Goal: Check status: Check status

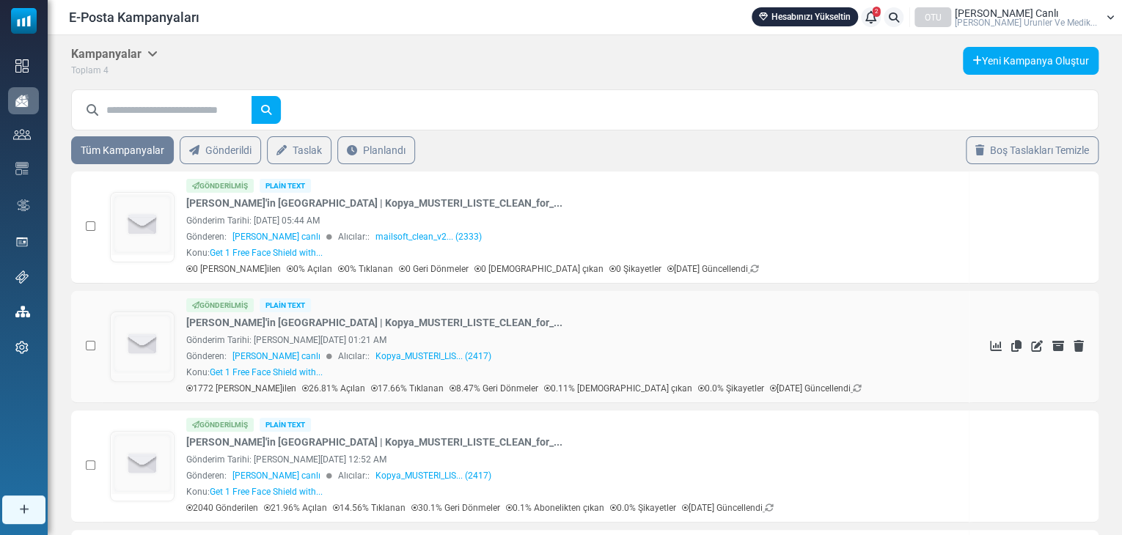
click at [382, 298] on div "Gönderilmiş Plain Text" at bounding box center [573, 305] width 775 height 14
click at [990, 226] on icon "İstatistikleri Gör" at bounding box center [996, 227] width 12 height 12
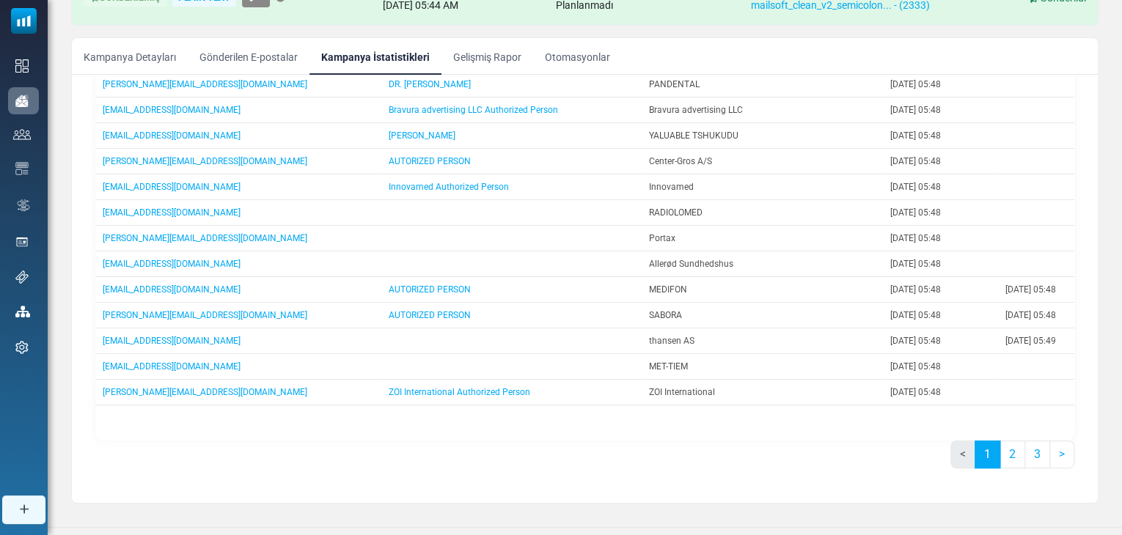
scroll to position [140, 0]
click at [1008, 453] on link "2" at bounding box center [1012, 454] width 26 height 28
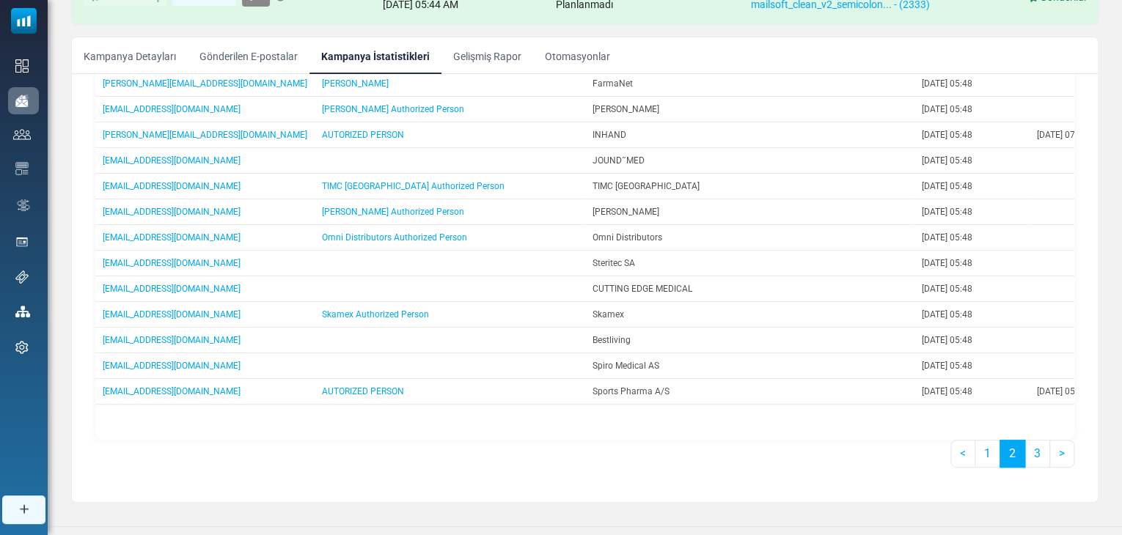
scroll to position [933, 0]
click at [1029, 452] on link "3" at bounding box center [1037, 454] width 26 height 28
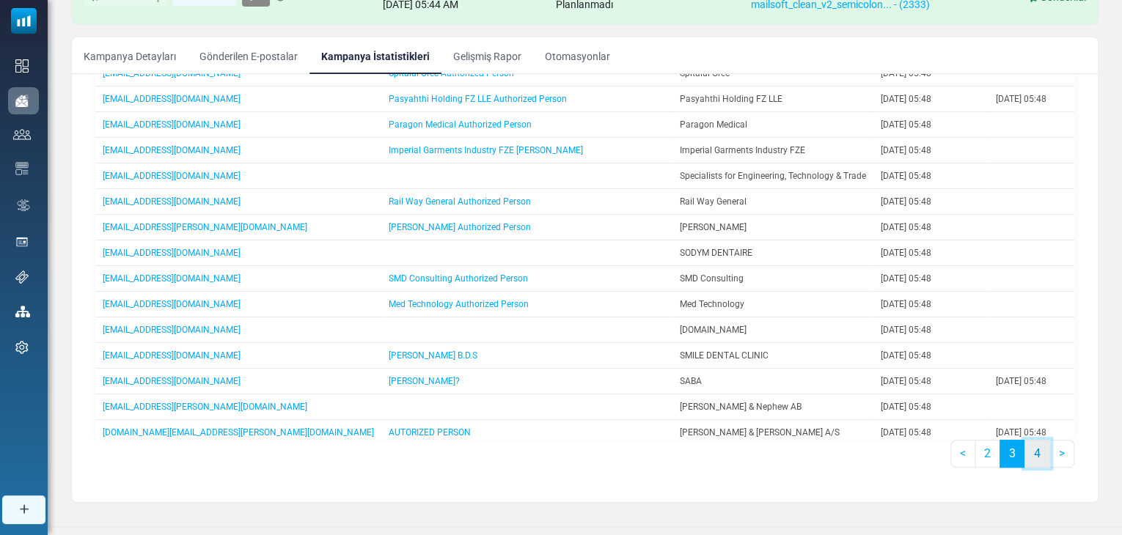
click at [1028, 450] on link "4" at bounding box center [1037, 454] width 26 height 28
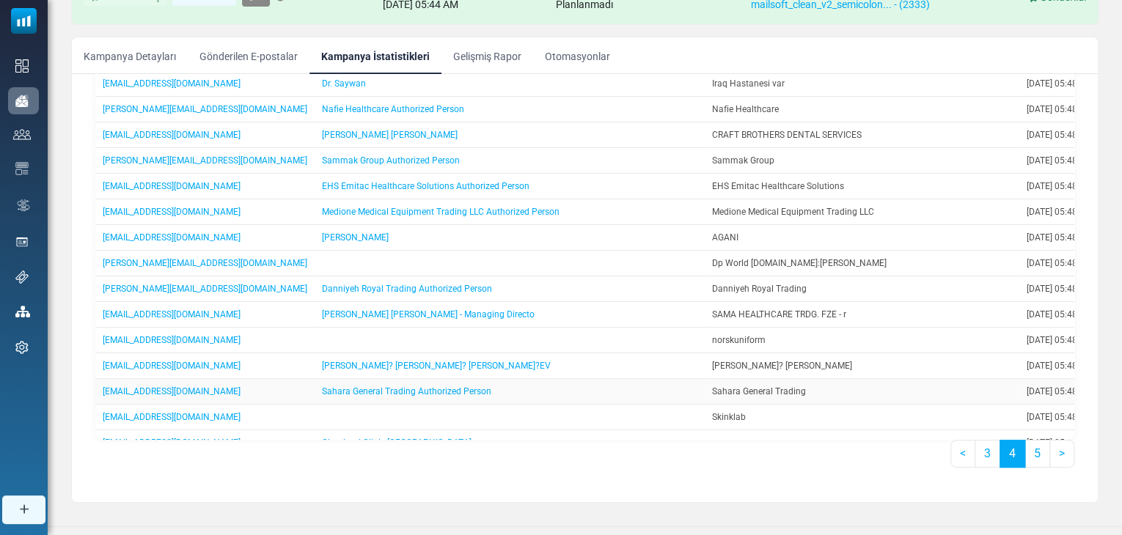
scroll to position [666, 0]
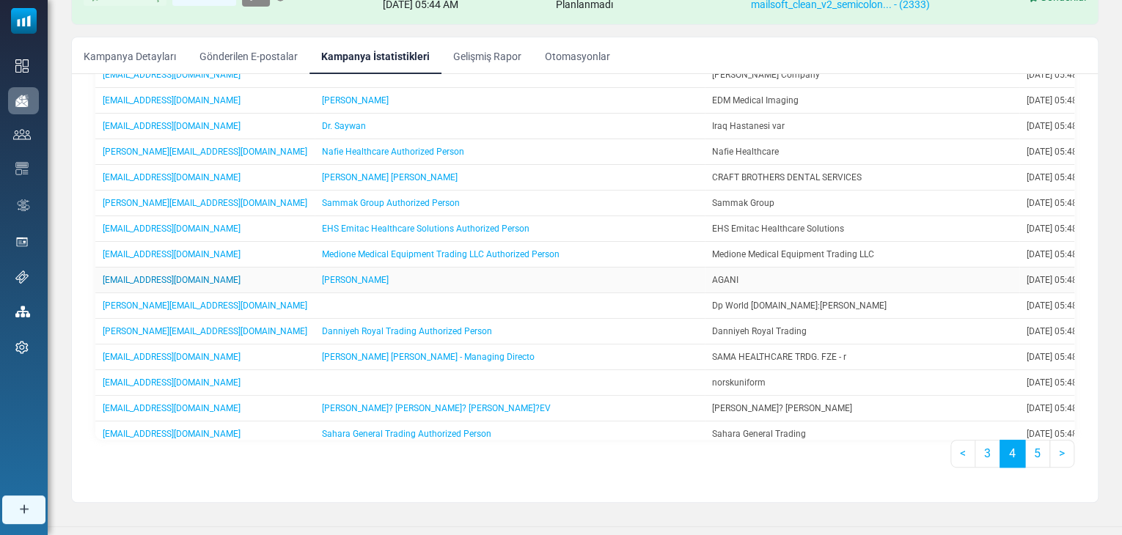
click at [152, 284] on link "[EMAIL_ADDRESS][DOMAIN_NAME]" at bounding box center [172, 280] width 138 height 10
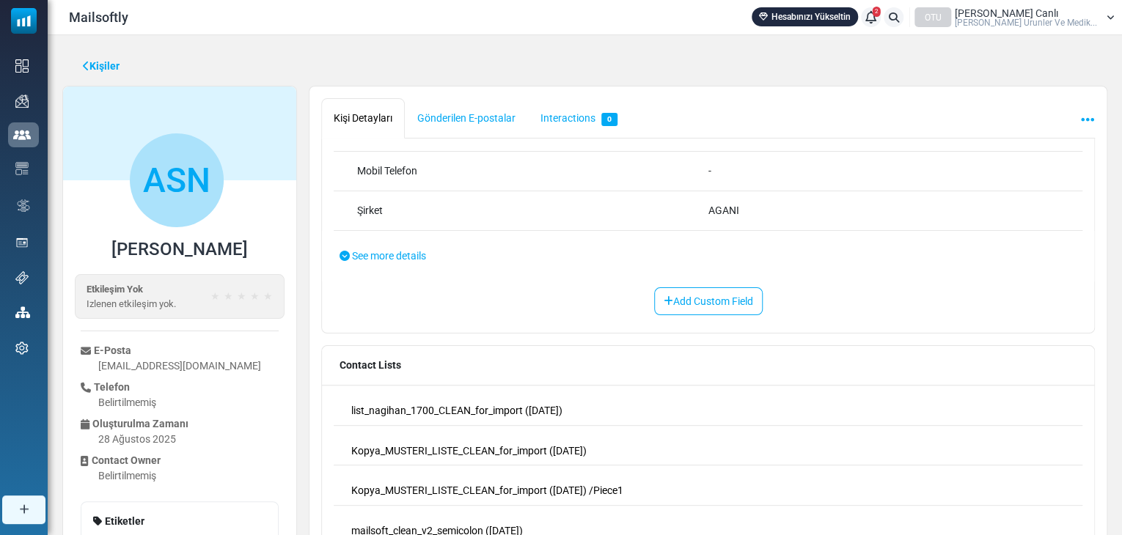
scroll to position [218, 0]
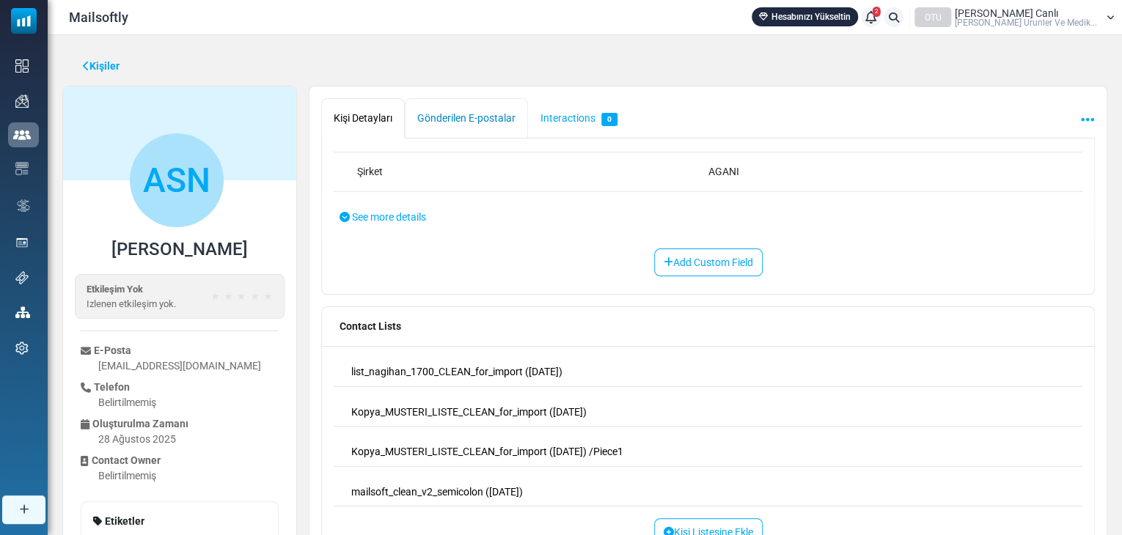
click at [466, 117] on link "Gönderilen E-postalar" at bounding box center [466, 118] width 123 height 40
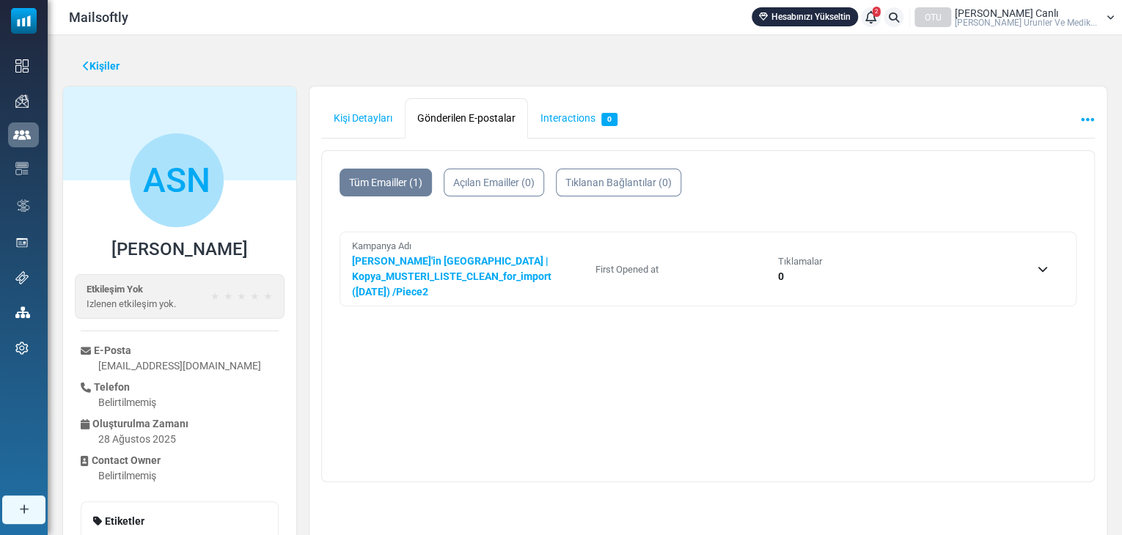
scroll to position [0, 0]
